Goal: Task Accomplishment & Management: Manage account settings

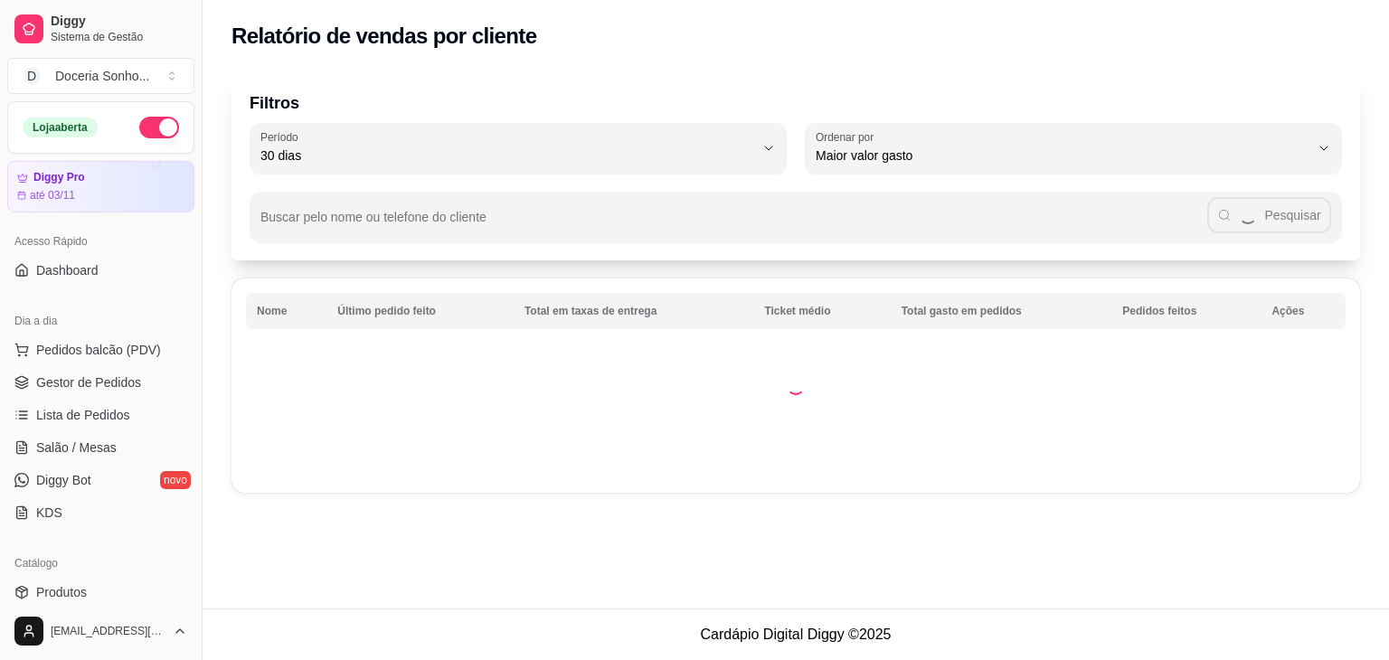
select select "30"
select select "HIGHEST_TOTAL_SPENT_WITH_ORDERS"
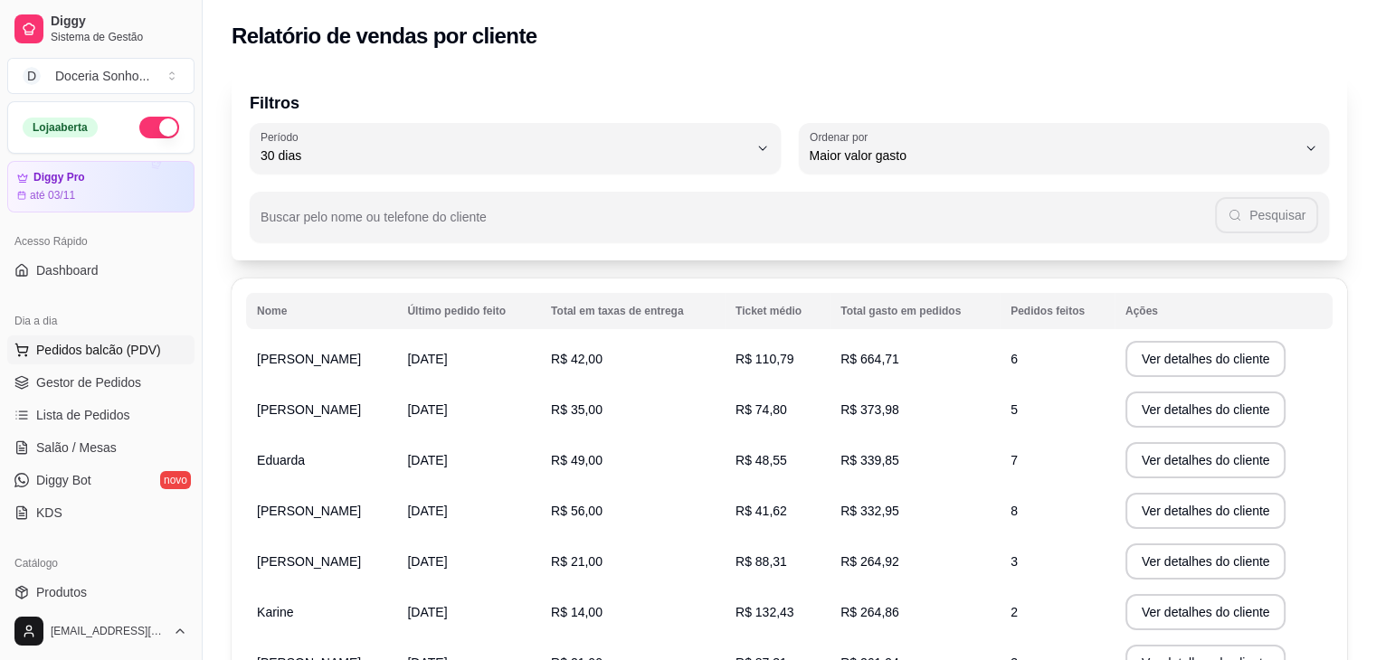
click at [86, 355] on span "Pedidos balcão (PDV)" at bounding box center [98, 350] width 125 height 18
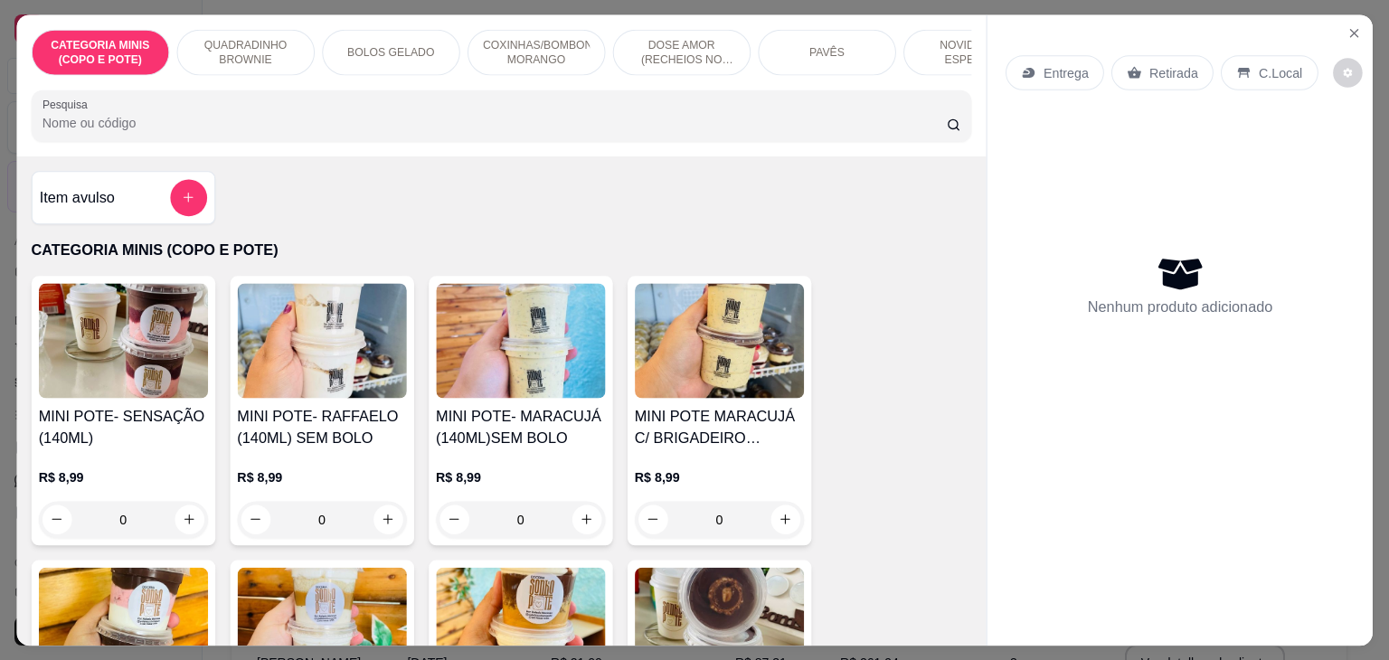
click at [109, 383] on img at bounding box center [122, 340] width 169 height 115
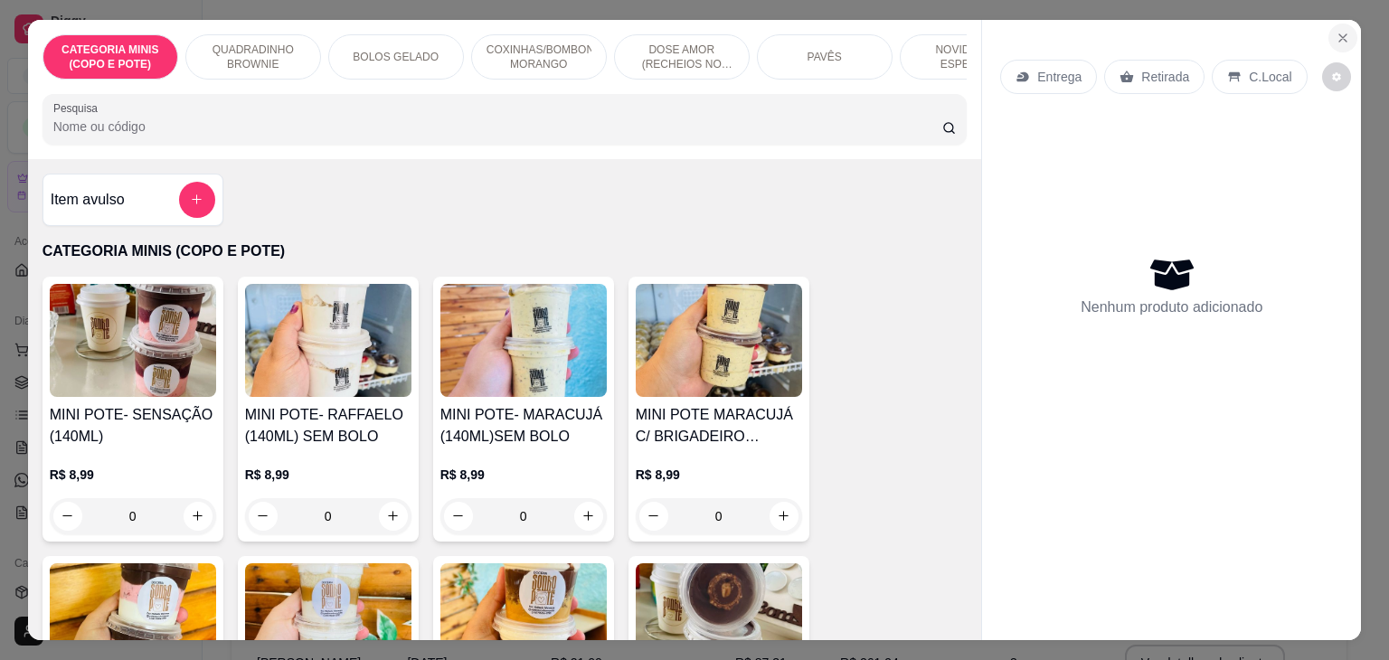
click at [1339, 34] on icon "Close" at bounding box center [1342, 37] width 7 height 7
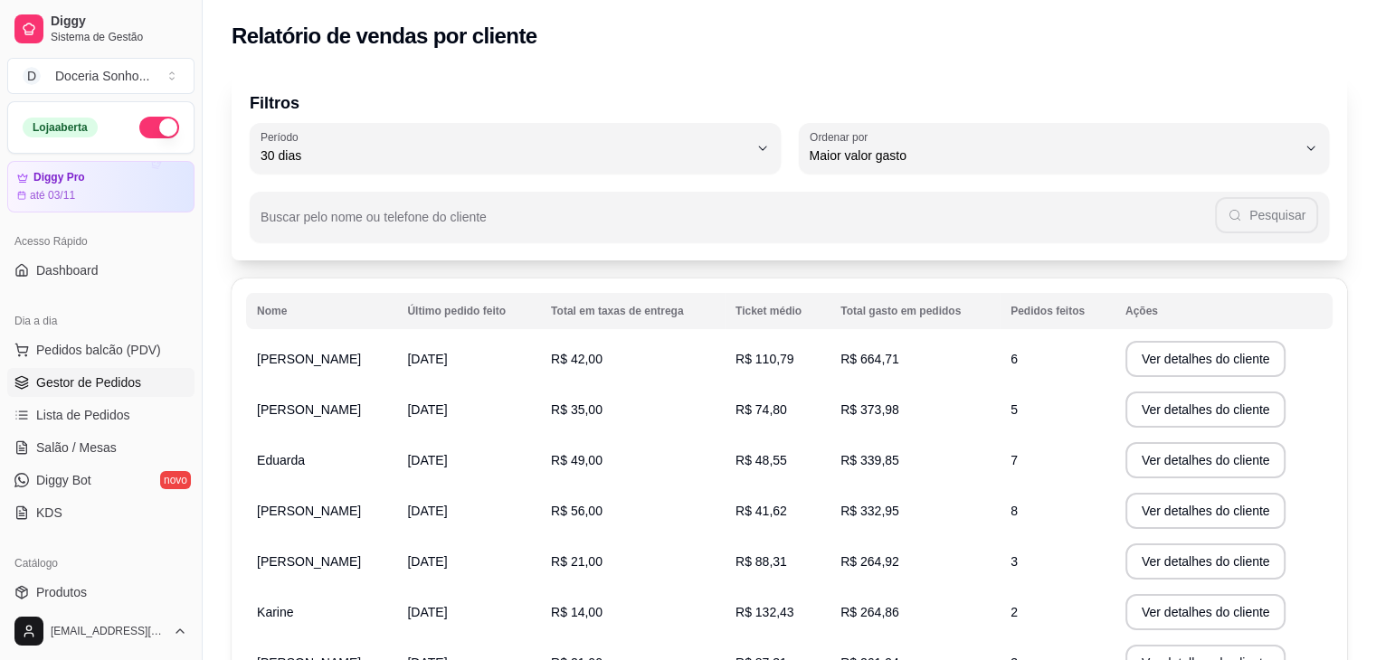
click at [109, 385] on span "Gestor de Pedidos" at bounding box center [88, 383] width 105 height 18
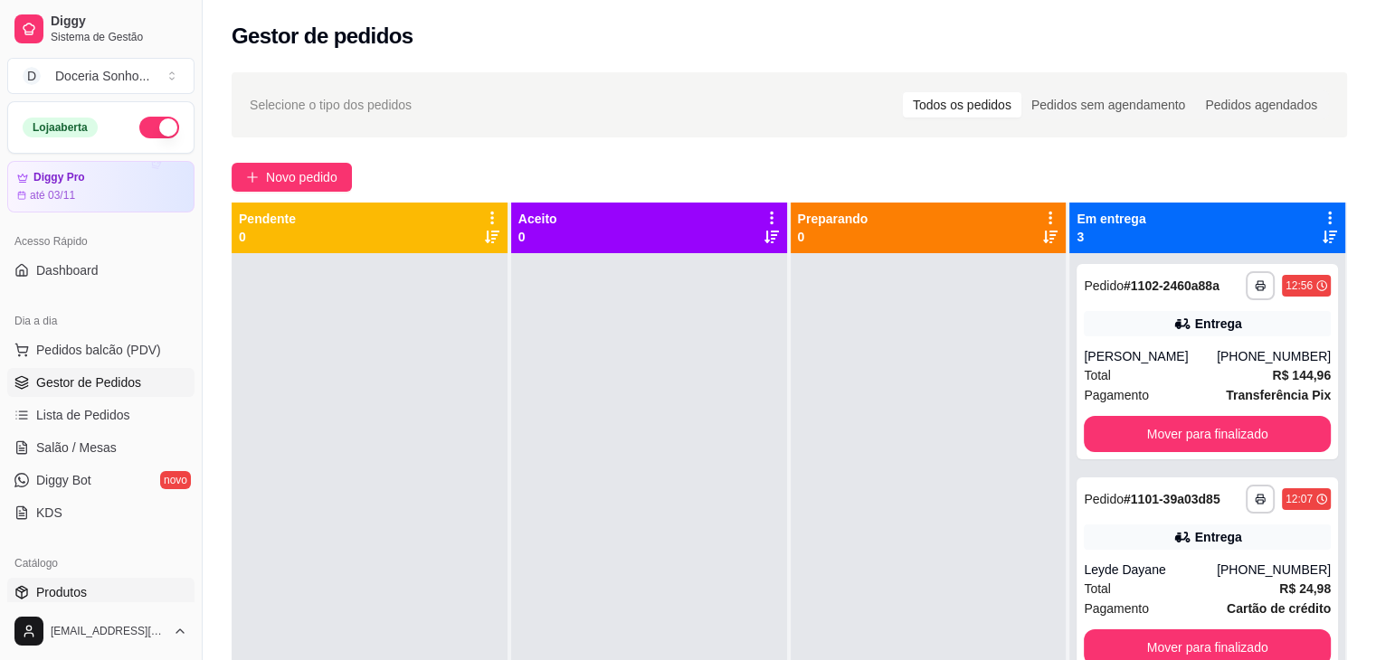
click at [90, 593] on link "Produtos" at bounding box center [100, 592] width 187 height 29
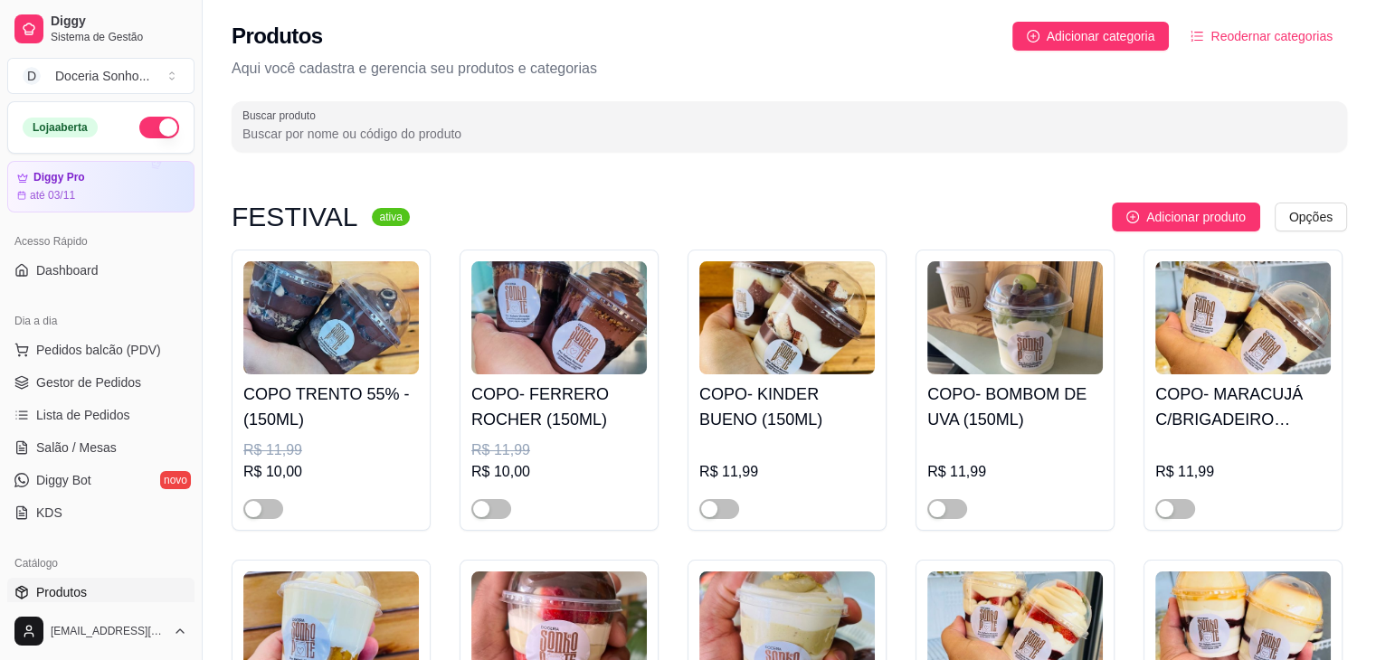
click at [485, 139] on input "Buscar produto" at bounding box center [788, 134] width 1093 height 18
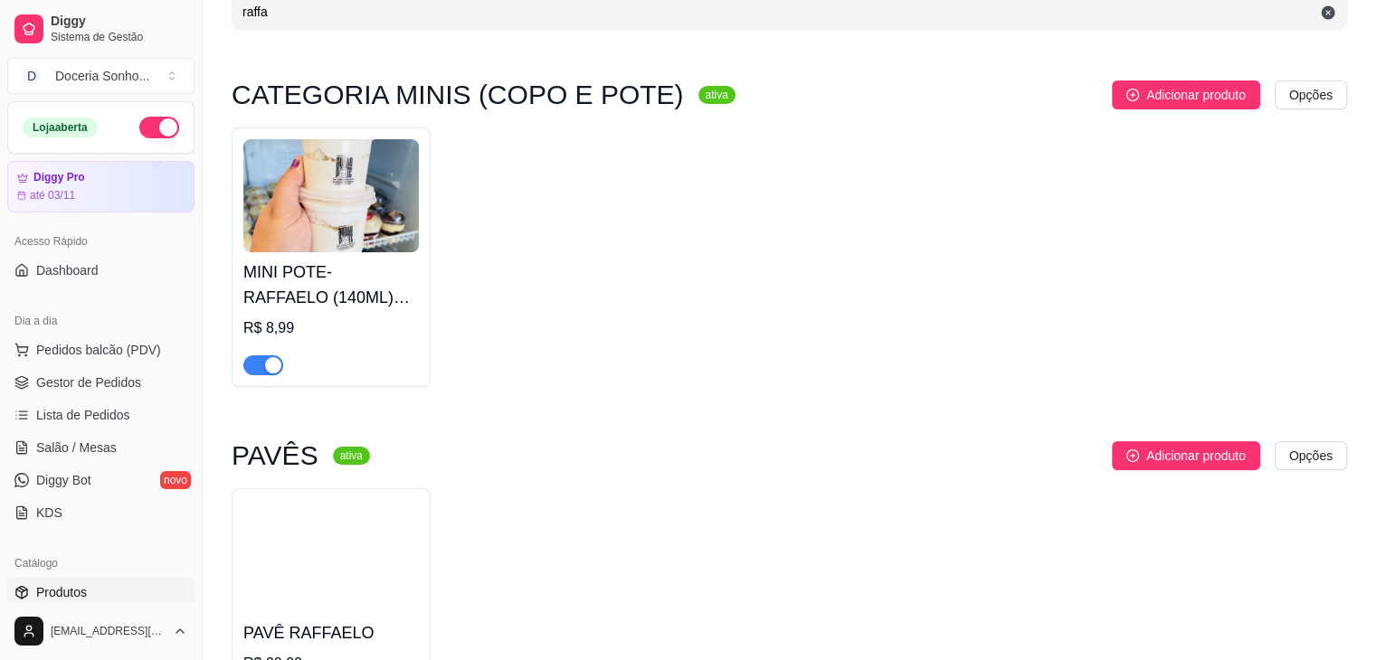
scroll to position [362, 0]
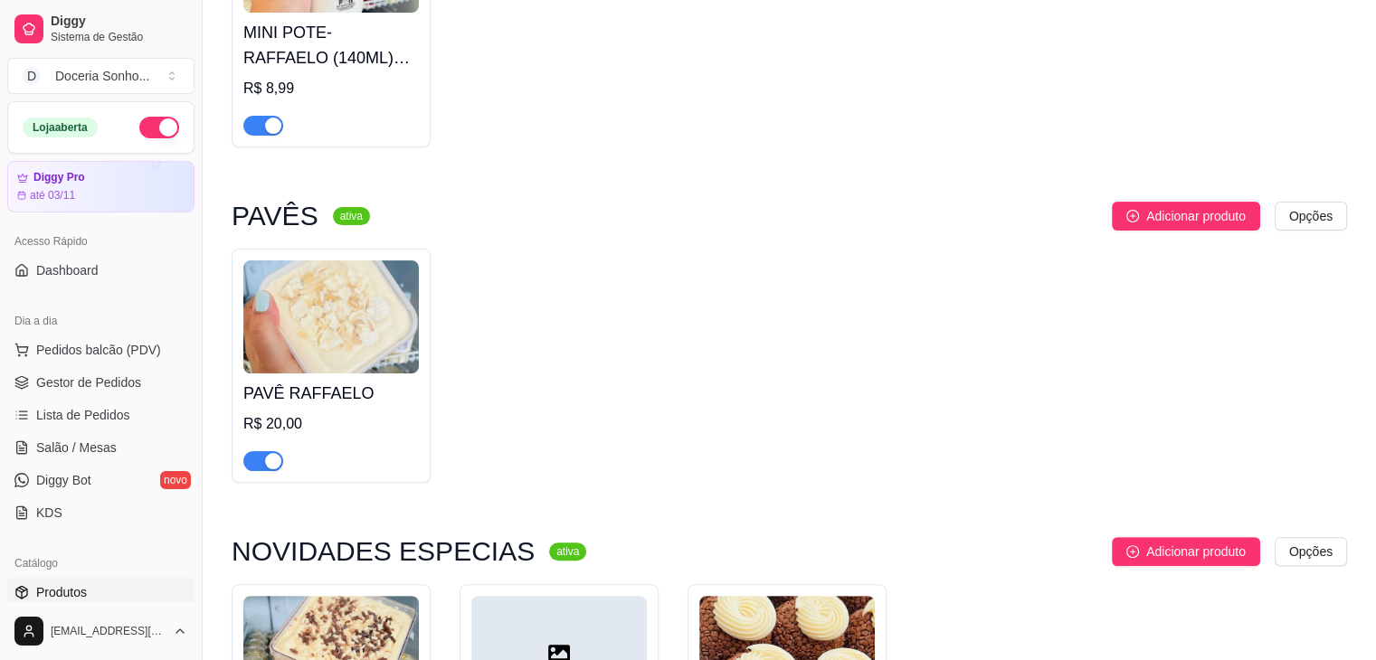
type input "raffa"
click at [271, 463] on div "button" at bounding box center [273, 461] width 16 height 16
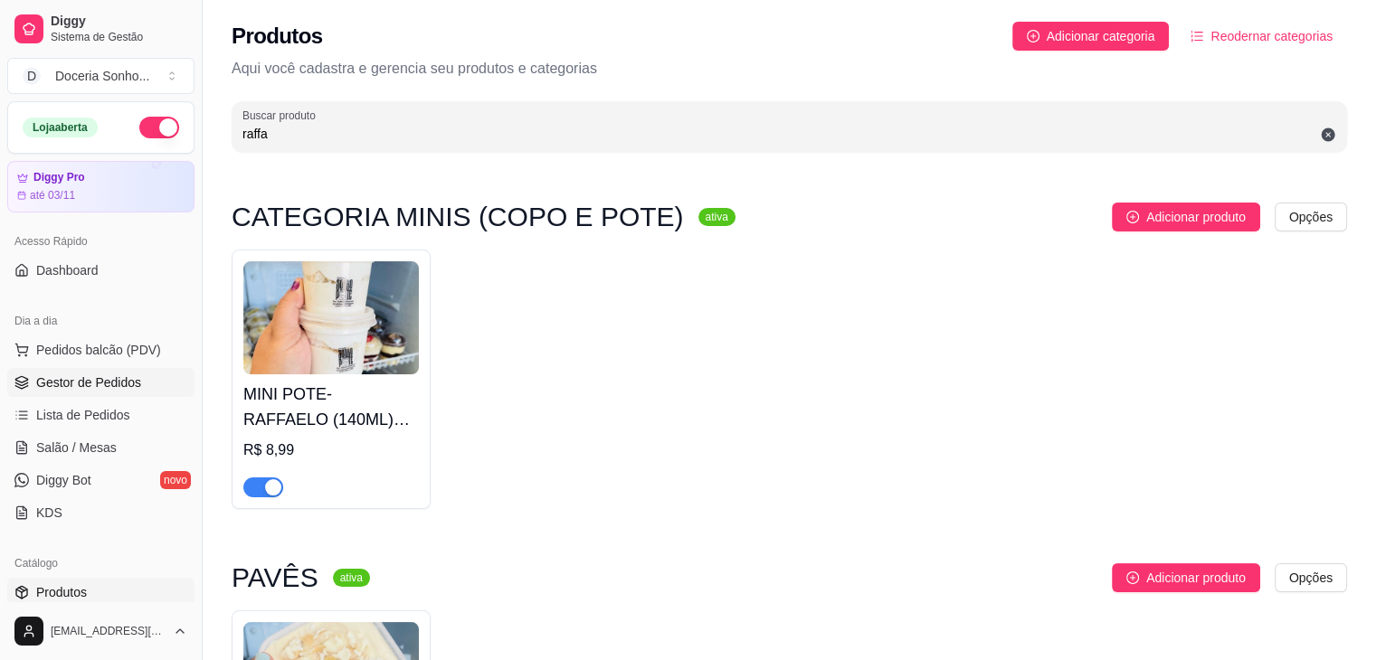
click at [105, 379] on span "Gestor de Pedidos" at bounding box center [88, 383] width 105 height 18
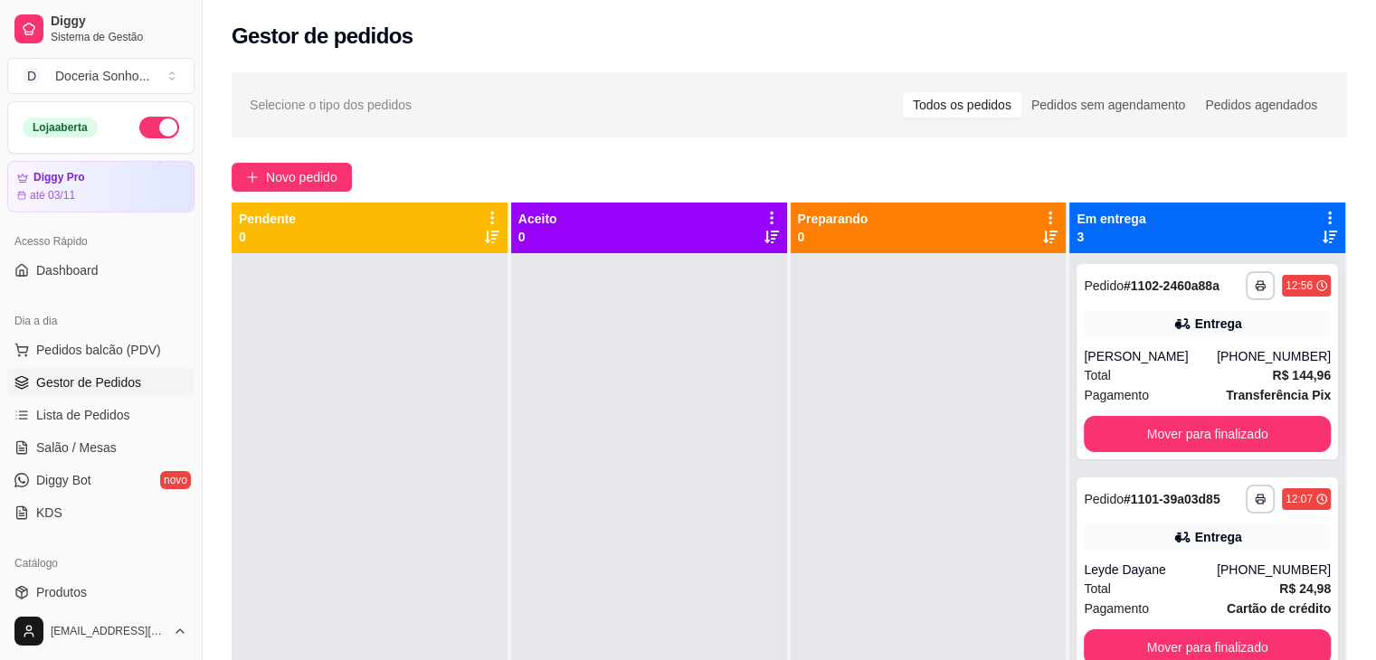
click at [1321, 213] on icon at bounding box center [1329, 218] width 16 height 16
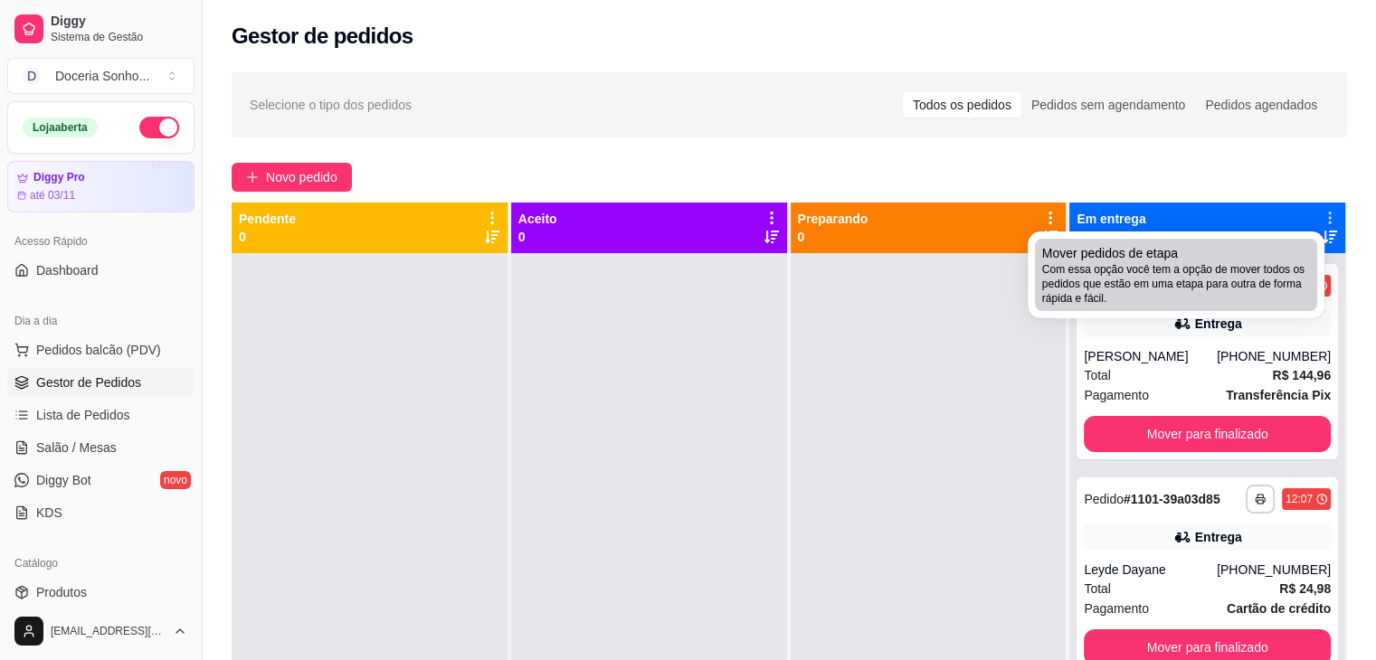
click at [1165, 262] on span "Com essa opção você tem a opção de mover todos os pedidos que estão em uma etap…" at bounding box center [1176, 283] width 268 height 43
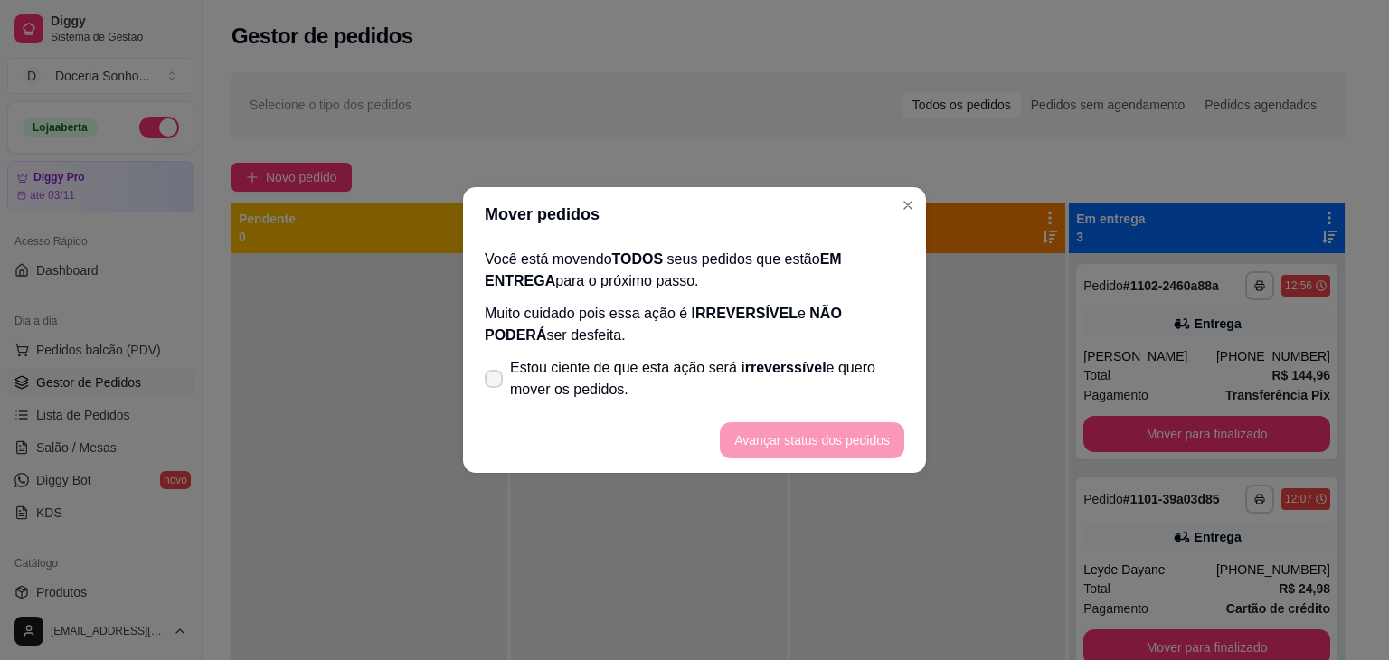
click at [696, 373] on span "Estou ciente de que esta ação será irreverssível e quero mover os pedidos." at bounding box center [707, 378] width 394 height 43
click at [496, 383] on input "Estou ciente de que esta ação será irreverssível e quero mover os pedidos." at bounding box center [490, 389] width 12 height 12
checkbox input "true"
click at [809, 438] on button "Avançar status dos pedidos" at bounding box center [812, 440] width 185 height 36
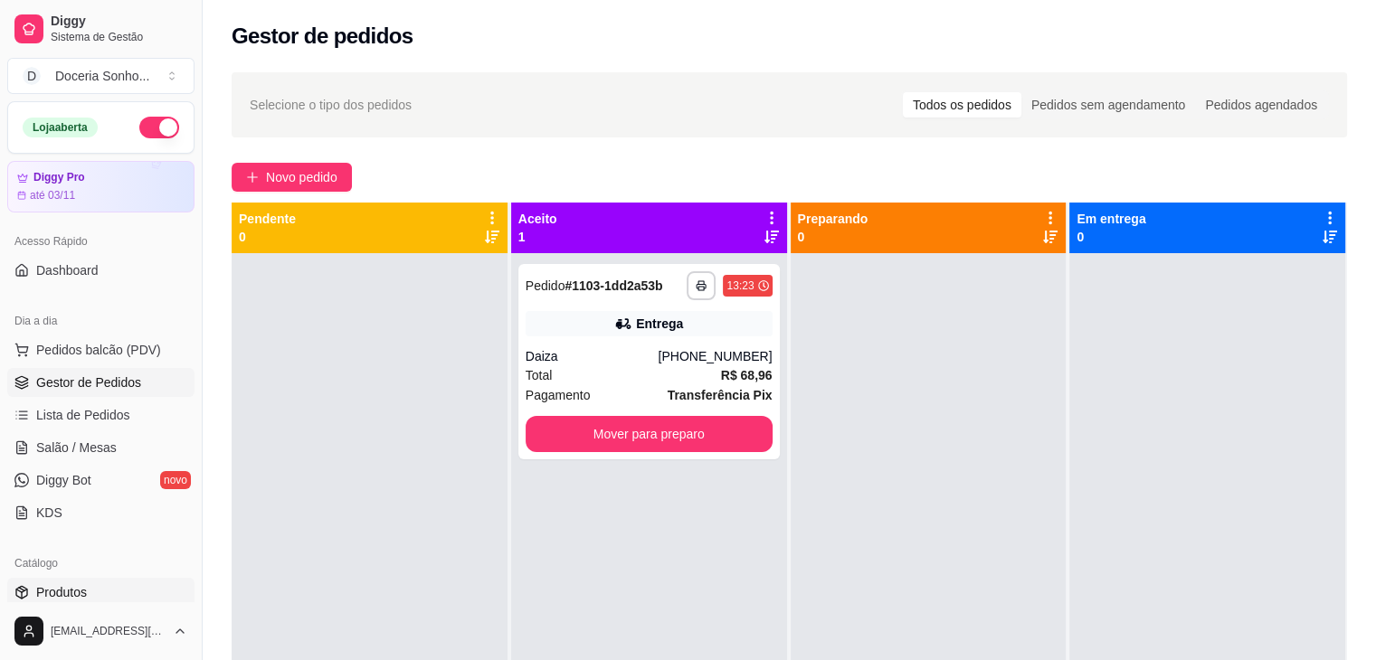
click at [87, 592] on link "Produtos" at bounding box center [100, 592] width 187 height 29
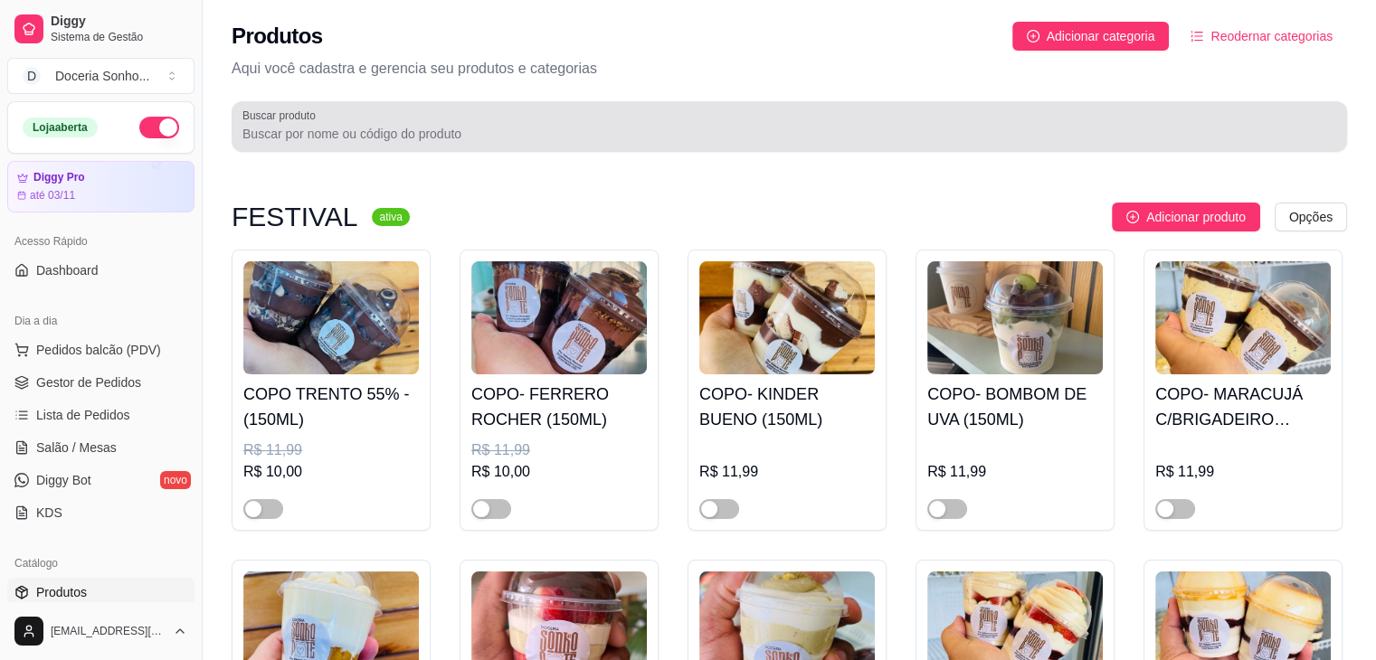
click at [329, 149] on div "Buscar produto" at bounding box center [789, 126] width 1115 height 51
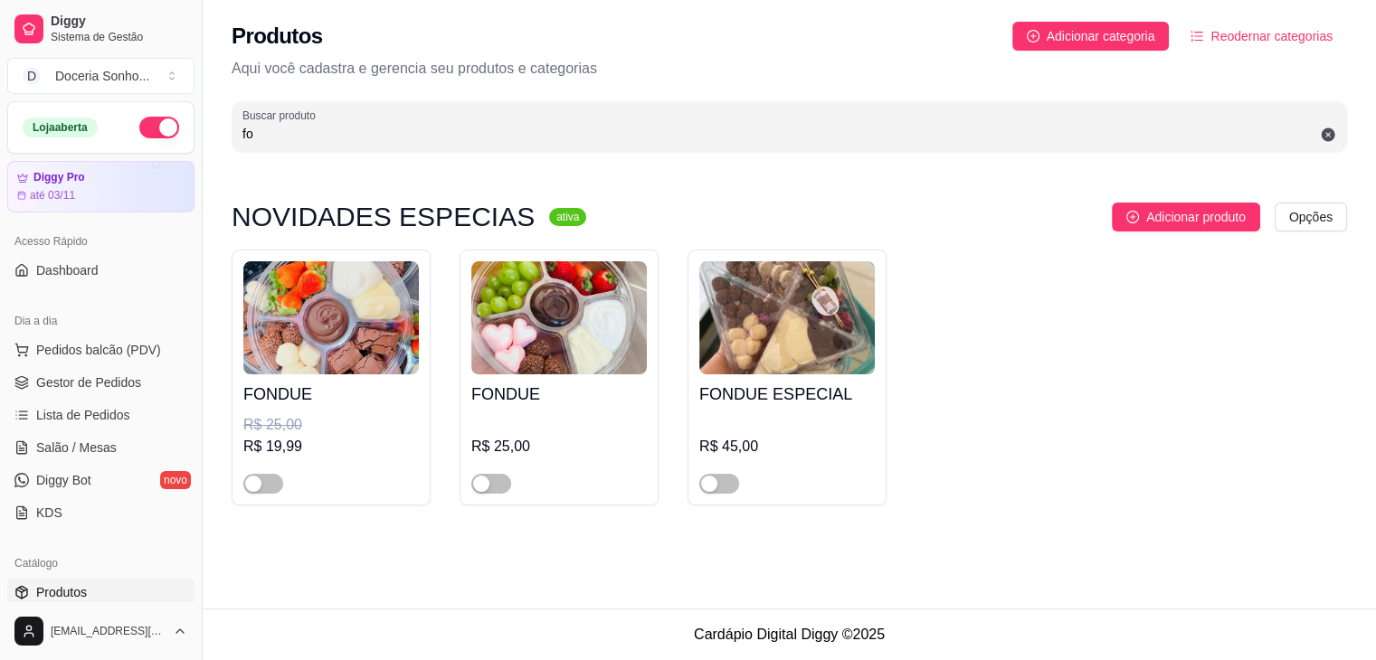
type input "f"
